Goal: Find specific page/section: Find specific page/section

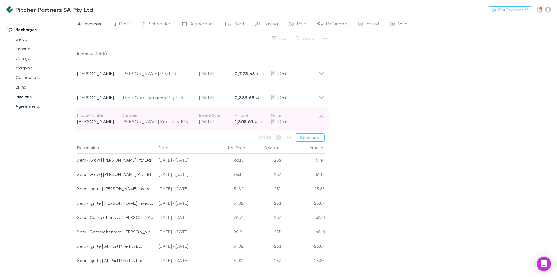
click at [320, 113] on icon at bounding box center [321, 119] width 6 height 12
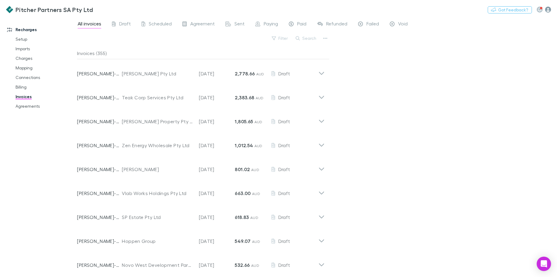
click at [546, 9] on icon "button" at bounding box center [548, 10] width 6 height 6
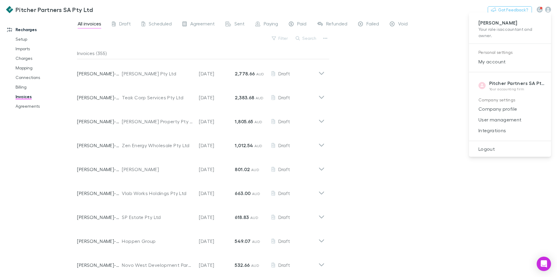
drag, startPoint x: 388, startPoint y: 89, endPoint x: 387, endPoint y: 93, distance: 3.9
click at [389, 88] on div at bounding box center [278, 138] width 557 height 277
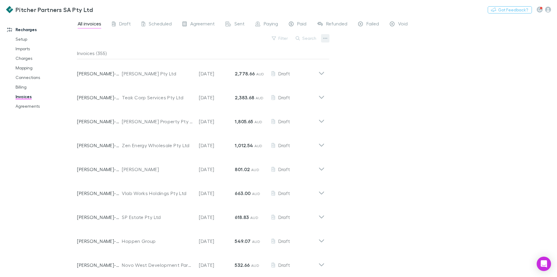
click at [326, 36] on button "button" at bounding box center [325, 38] width 8 height 8
click at [374, 81] on div at bounding box center [278, 138] width 557 height 277
click at [93, 25] on span "All invoices" at bounding box center [90, 25] width 24 height 8
click at [372, 78] on div "All invoices Draft Scheduled Agreement Sent Paying Paid Refunded Failed Void Fi…" at bounding box center [317, 147] width 480 height 260
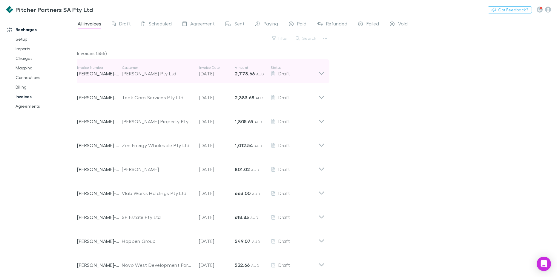
click at [321, 67] on icon at bounding box center [321, 71] width 6 height 12
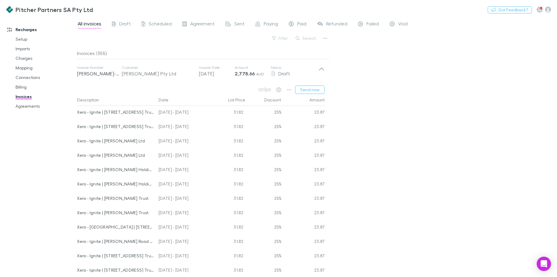
click at [57, 186] on div "Recharges Setup Imports Charges Mapping Connections Billing Invoices Agreements" at bounding box center [41, 145] width 82 height 253
click at [455, 174] on div "All invoices Draft Scheduled Agreement Sent Paying Paid Refunded Failed Void Fi…" at bounding box center [317, 147] width 480 height 260
click at [64, 126] on div "Recharges Setup Imports Charges Mapping Connections Billing Invoices Agreements" at bounding box center [41, 145] width 82 height 253
drag, startPoint x: 69, startPoint y: 123, endPoint x: 73, endPoint y: 130, distance: 8.0
click at [73, 130] on div "Recharges Setup Imports Charges Mapping Connections Billing Invoices Agreements" at bounding box center [41, 145] width 82 height 253
